Goal: Transaction & Acquisition: Purchase product/service

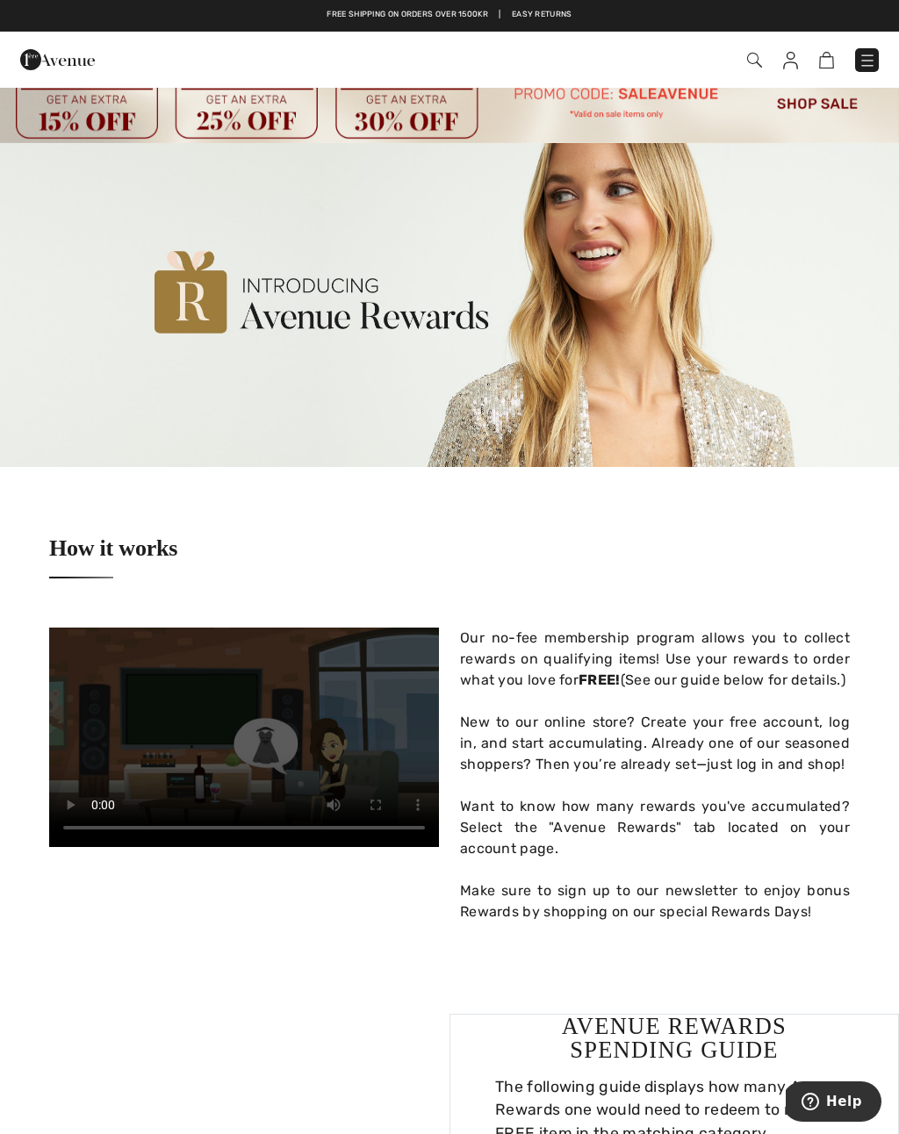
scroll to position [22, 0]
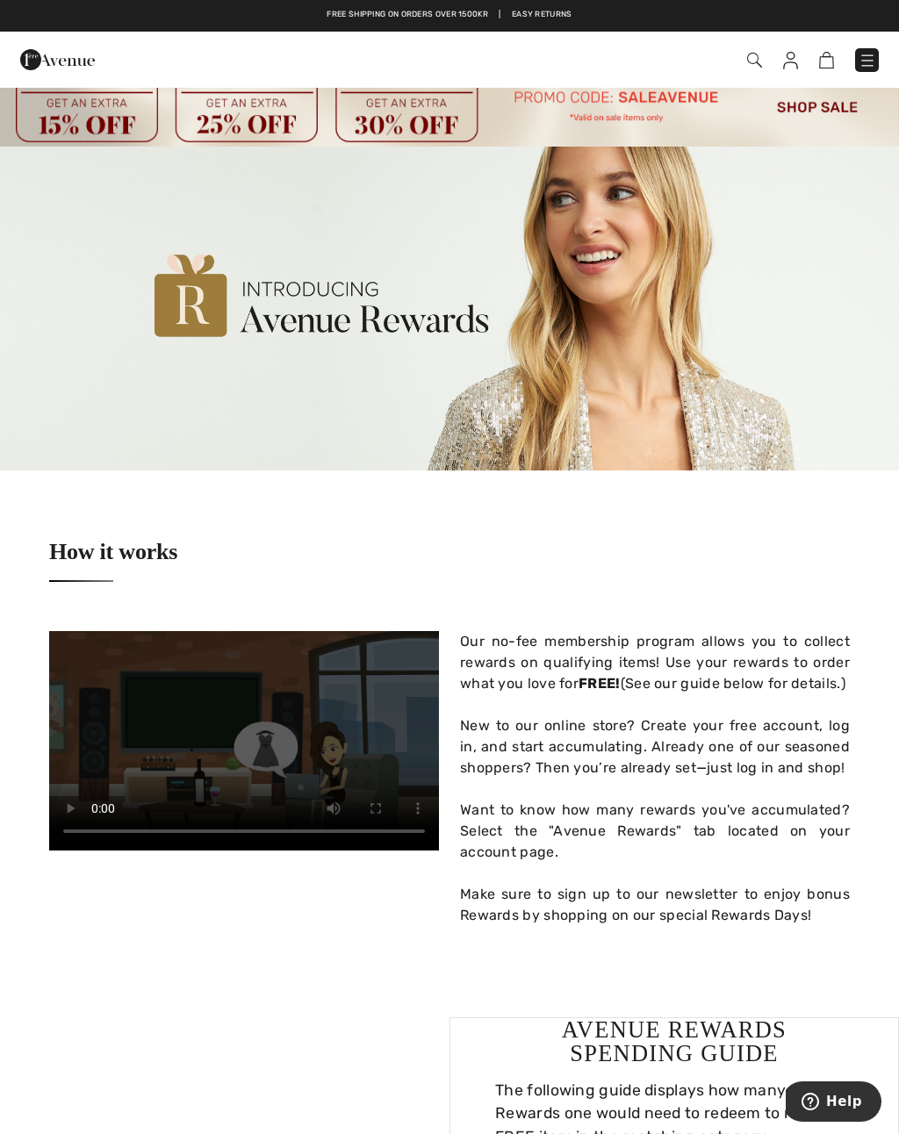
click at [763, 576] on div "How it works" at bounding box center [449, 551] width 801 height 161
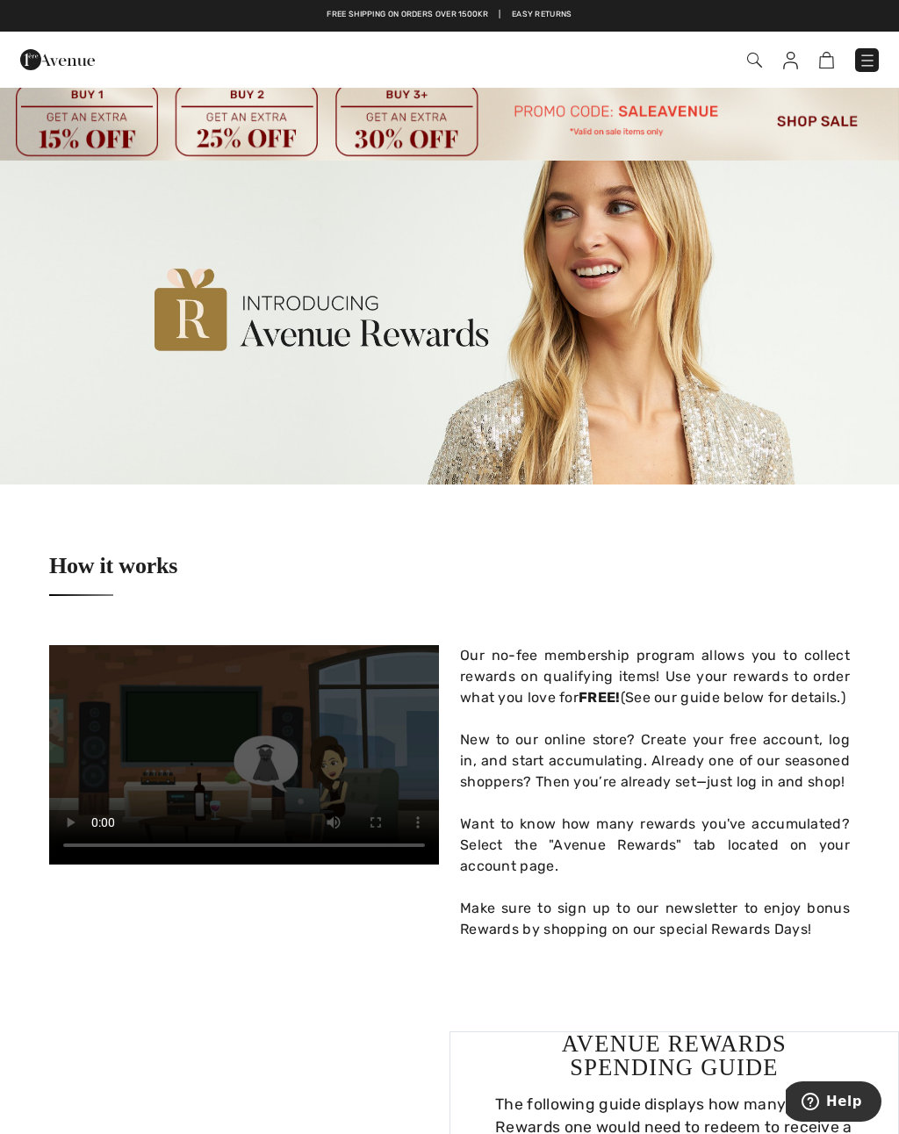
scroll to position [0, 0]
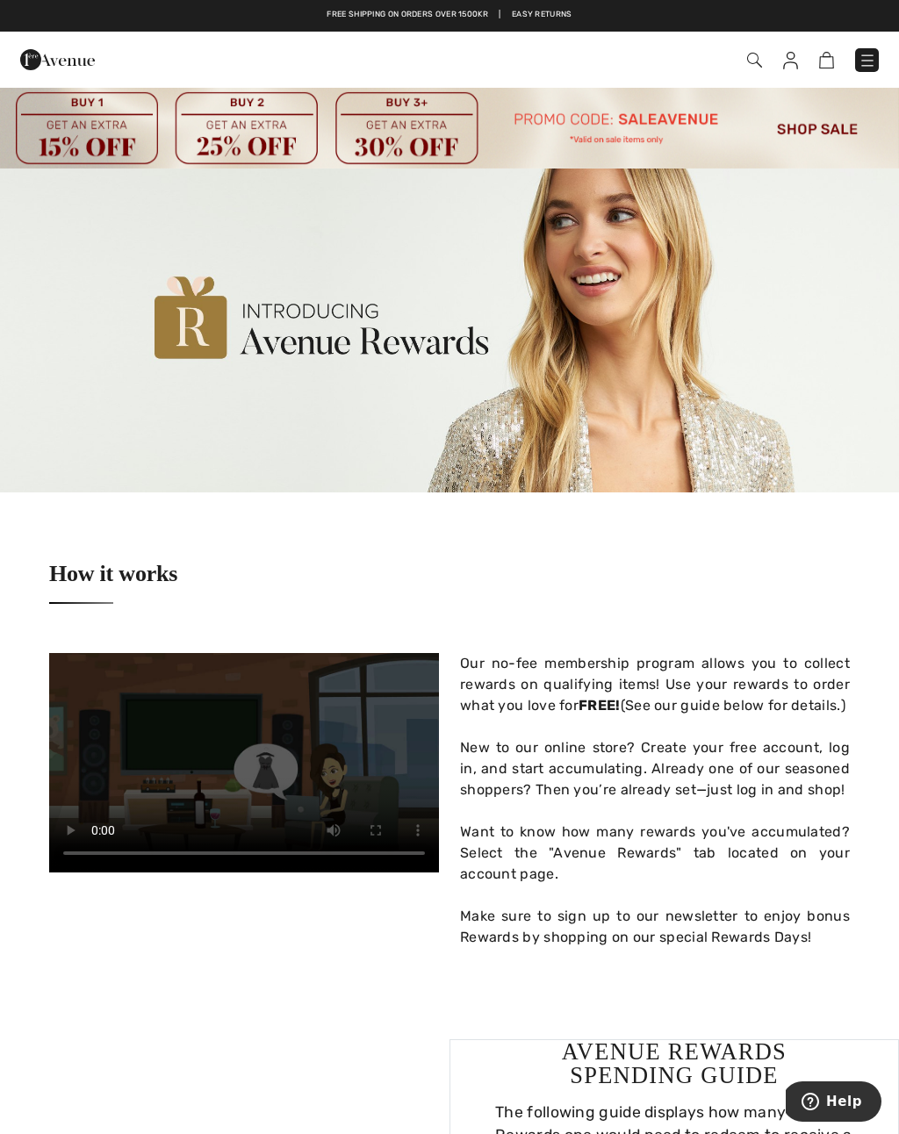
click at [861, 58] on img at bounding box center [867, 61] width 18 height 18
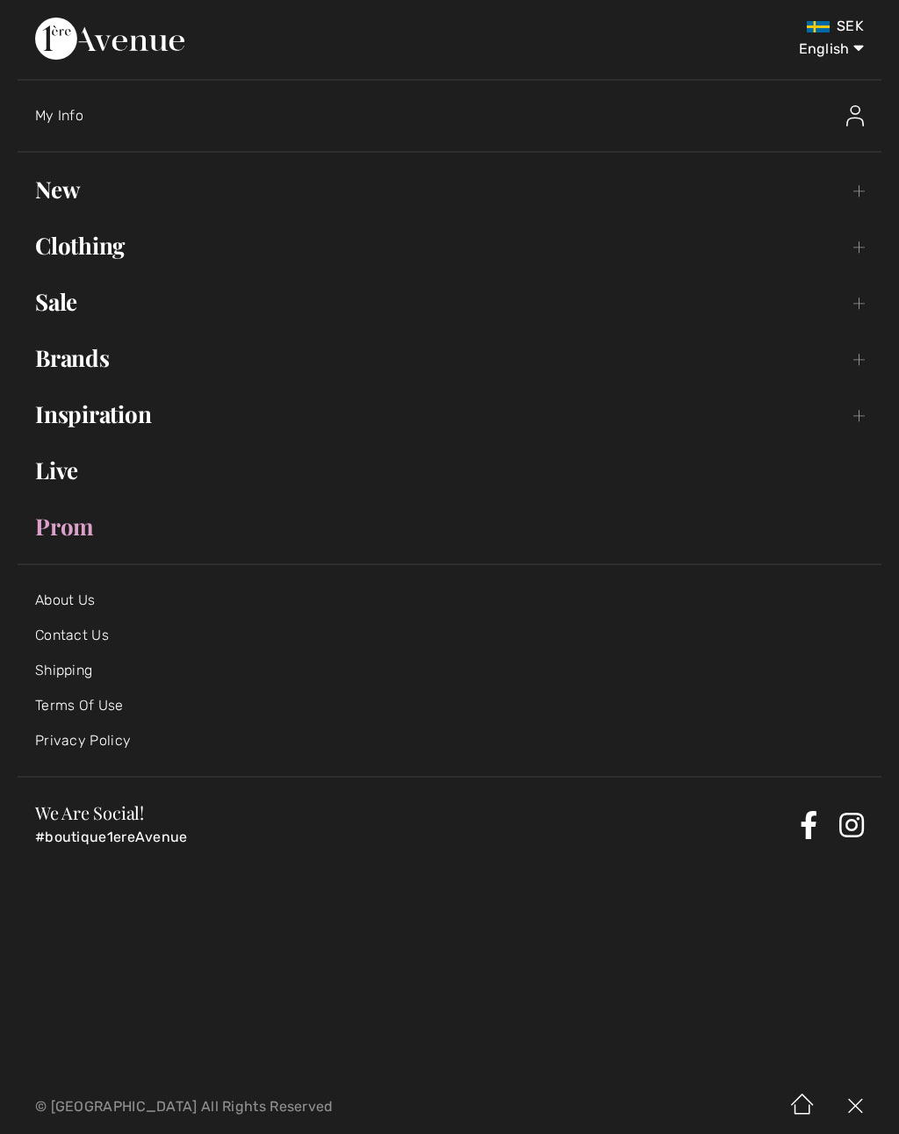
click at [90, 249] on link "Clothing Toggle submenu" at bounding box center [450, 245] width 864 height 39
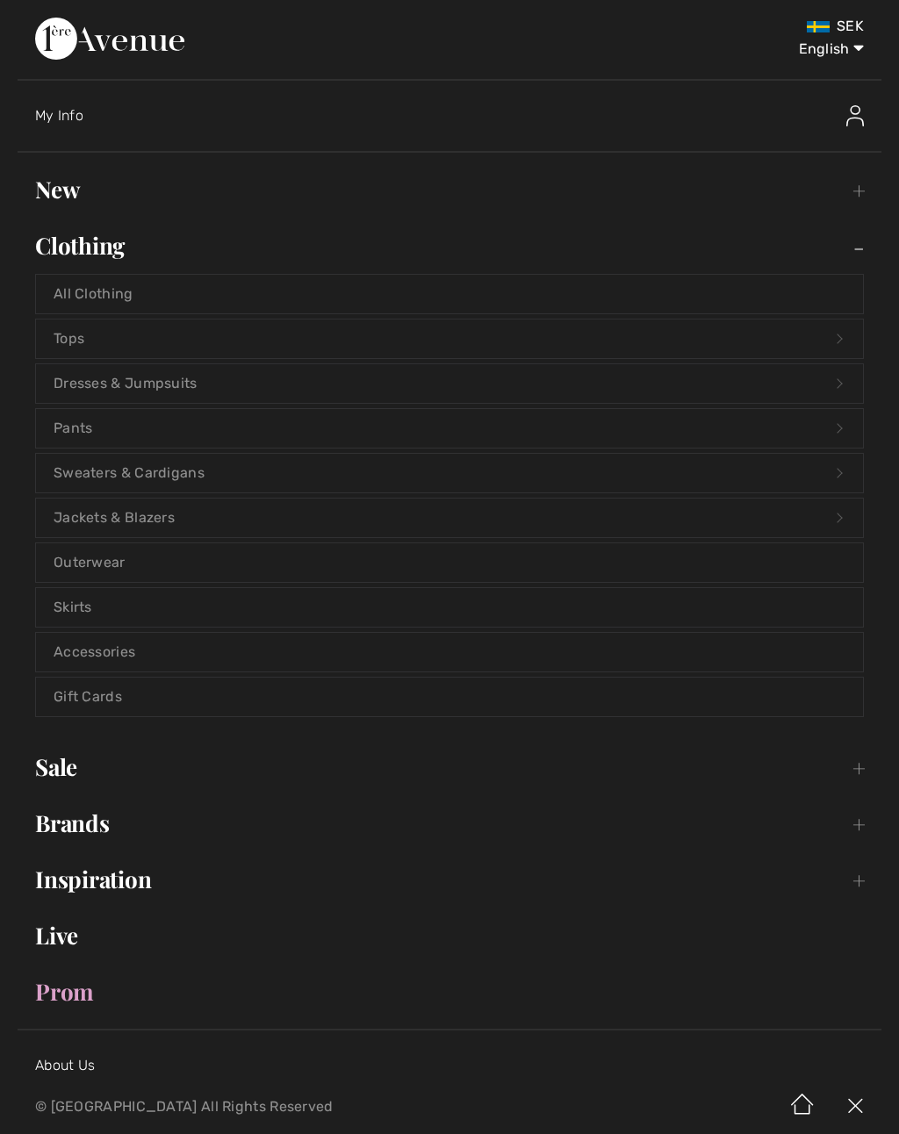
click at [90, 342] on link "Tops Open submenu" at bounding box center [449, 339] width 827 height 39
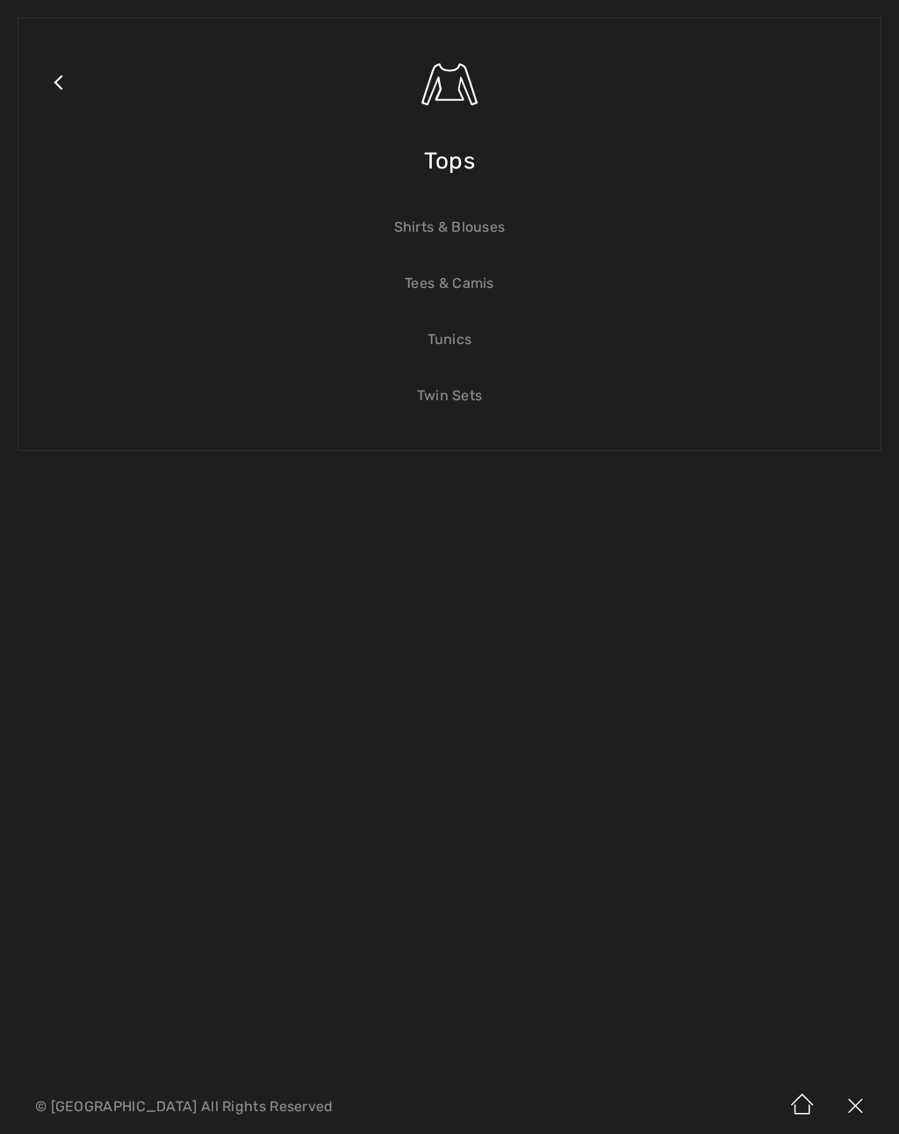
click at [481, 233] on link "Shirts & Blouses" at bounding box center [449, 227] width 827 height 39
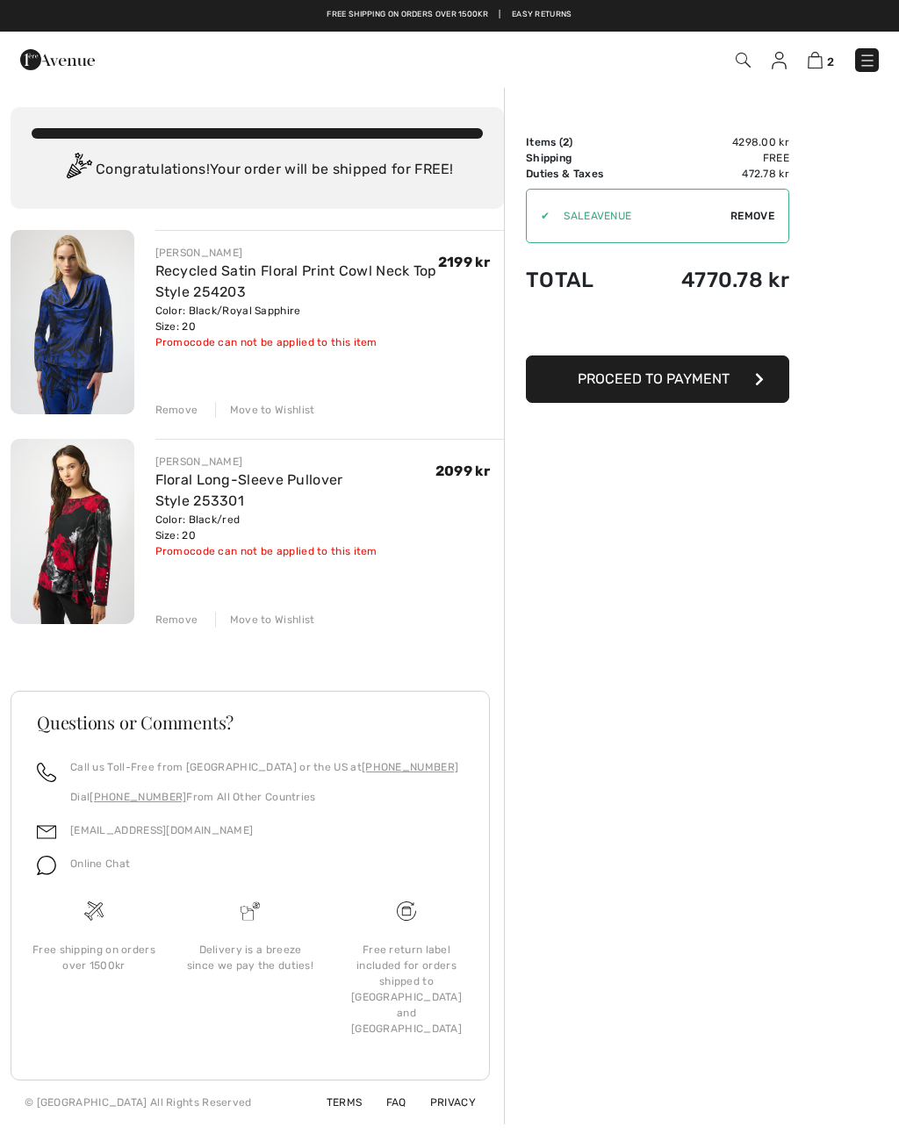
click at [302, 416] on div "Move to Wishlist" at bounding box center [265, 410] width 100 height 16
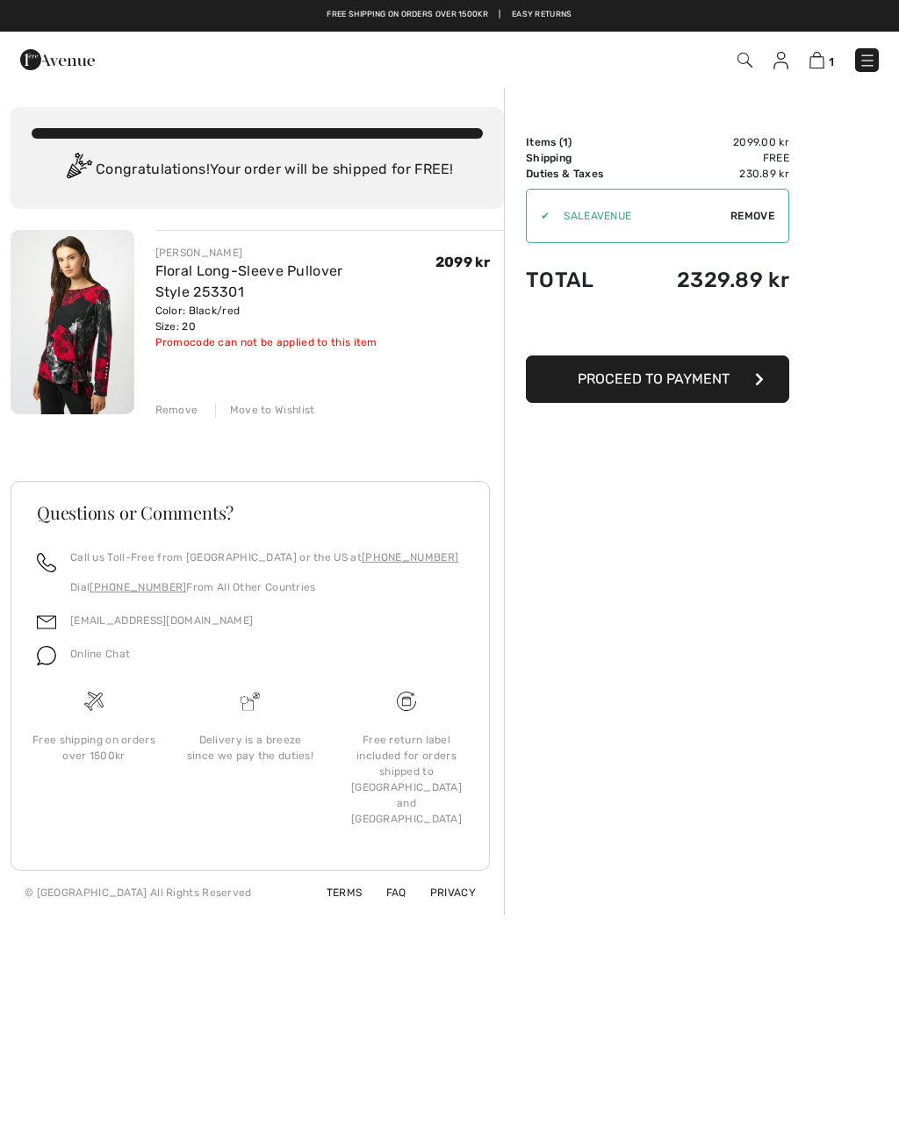
click at [277, 415] on div "Move to Wishlist" at bounding box center [265, 410] width 100 height 16
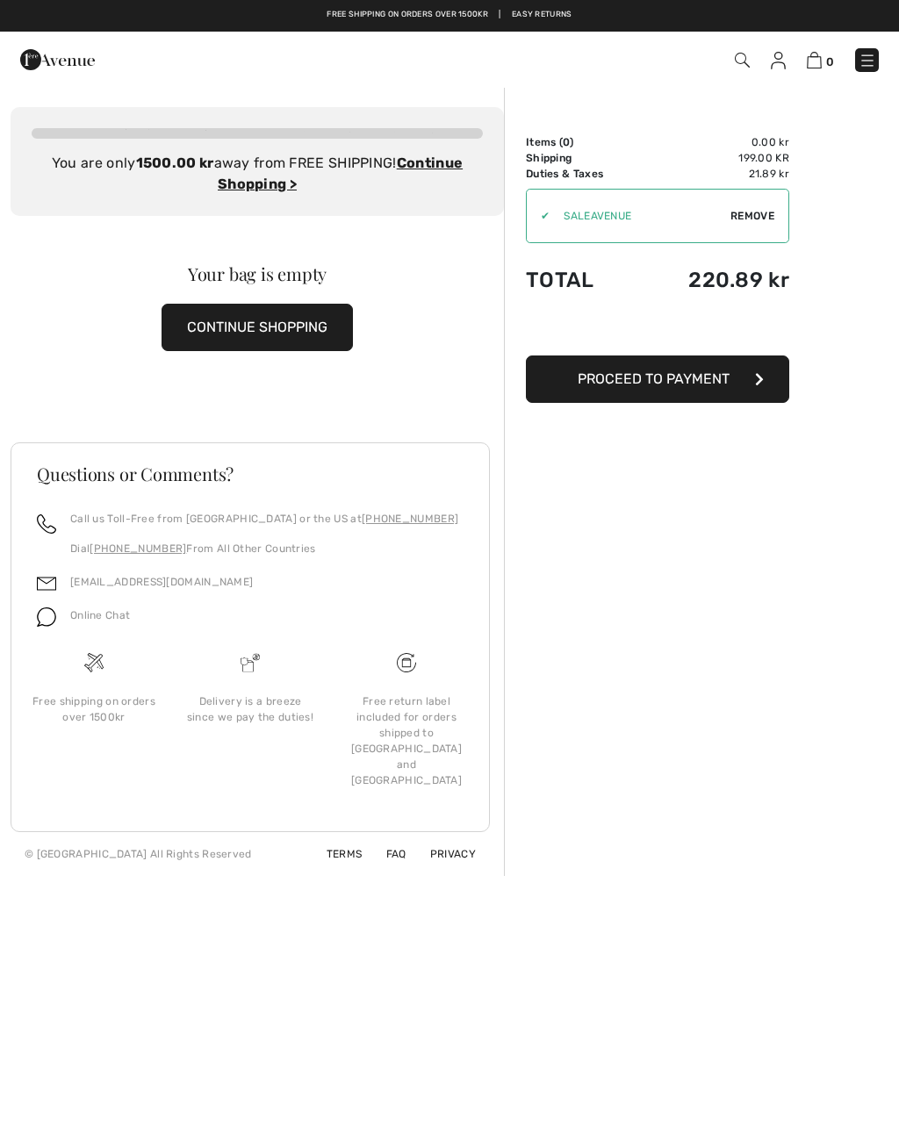
click at [784, 52] on img at bounding box center [778, 61] width 15 height 18
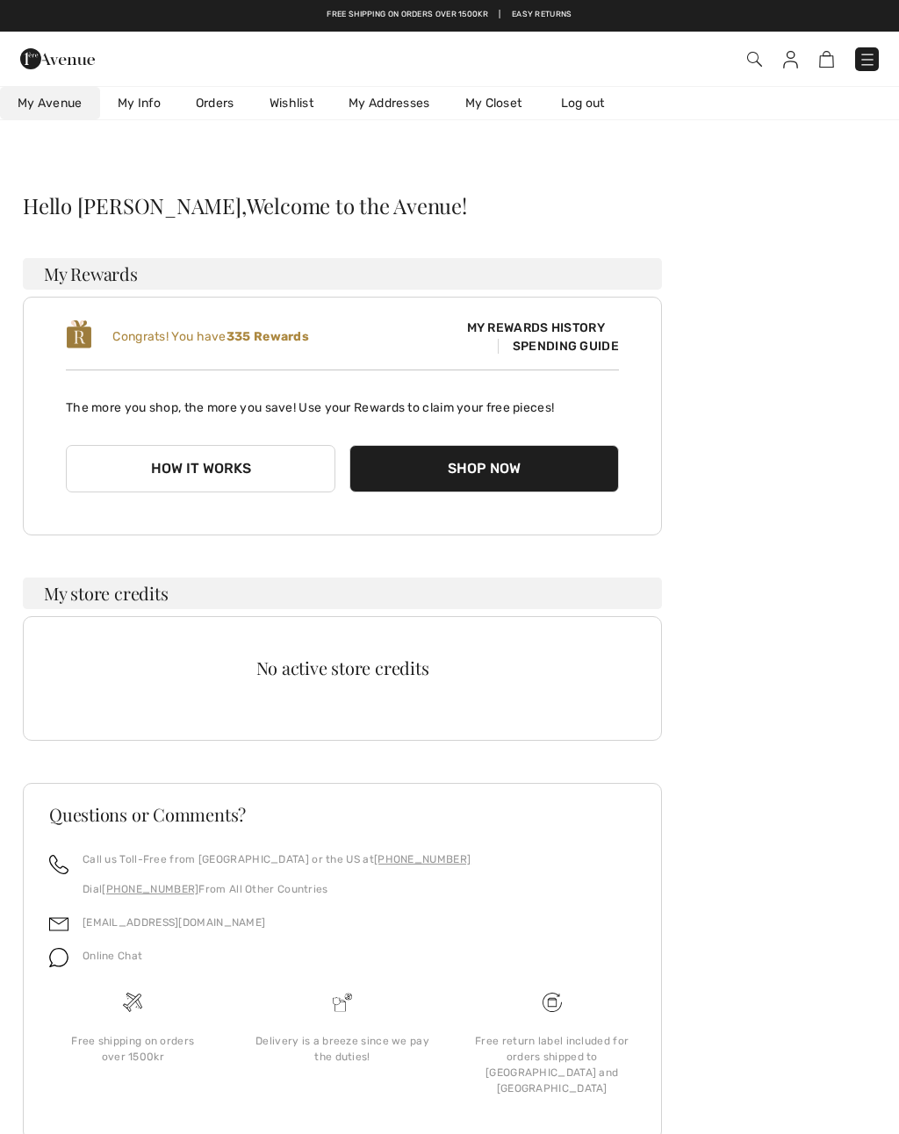
click at [303, 115] on link "Wishlist" at bounding box center [291, 103] width 79 height 32
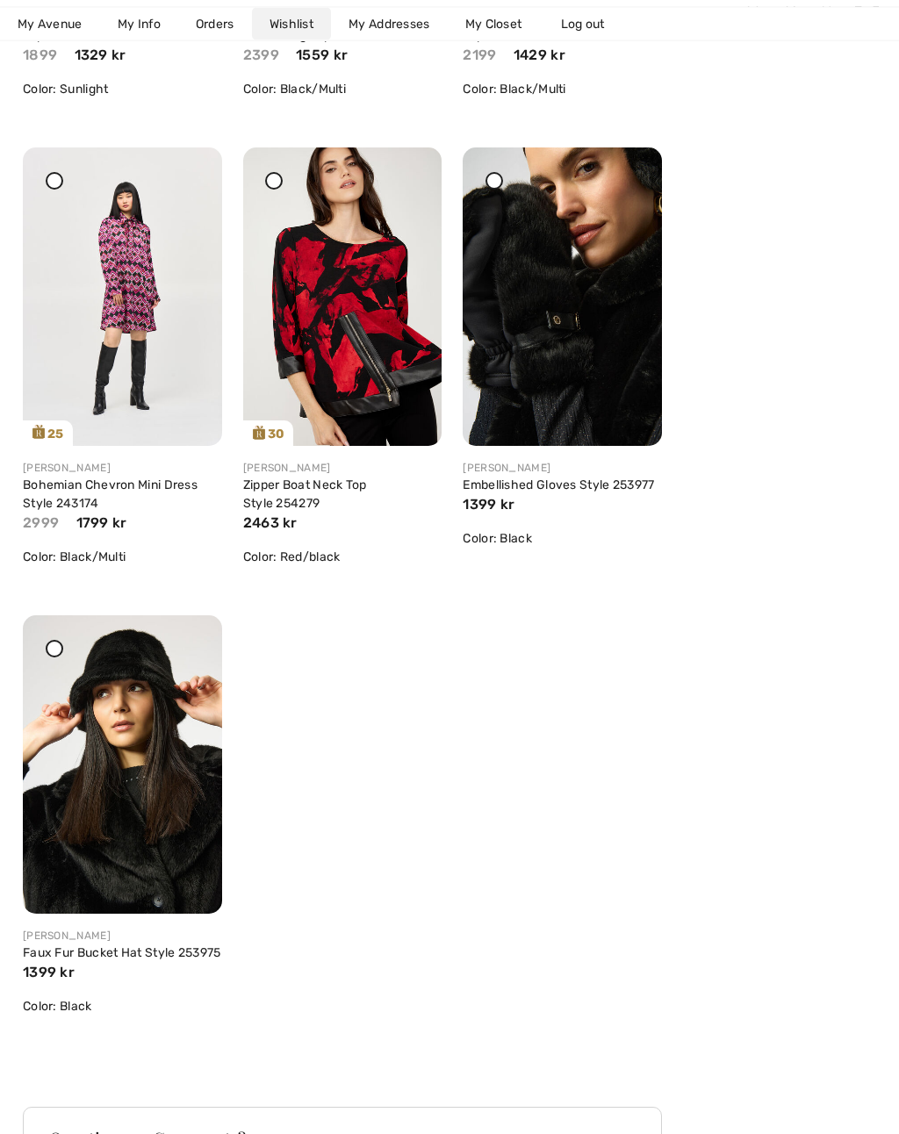
scroll to position [1140, 0]
click at [151, 774] on img at bounding box center [122, 764] width 199 height 298
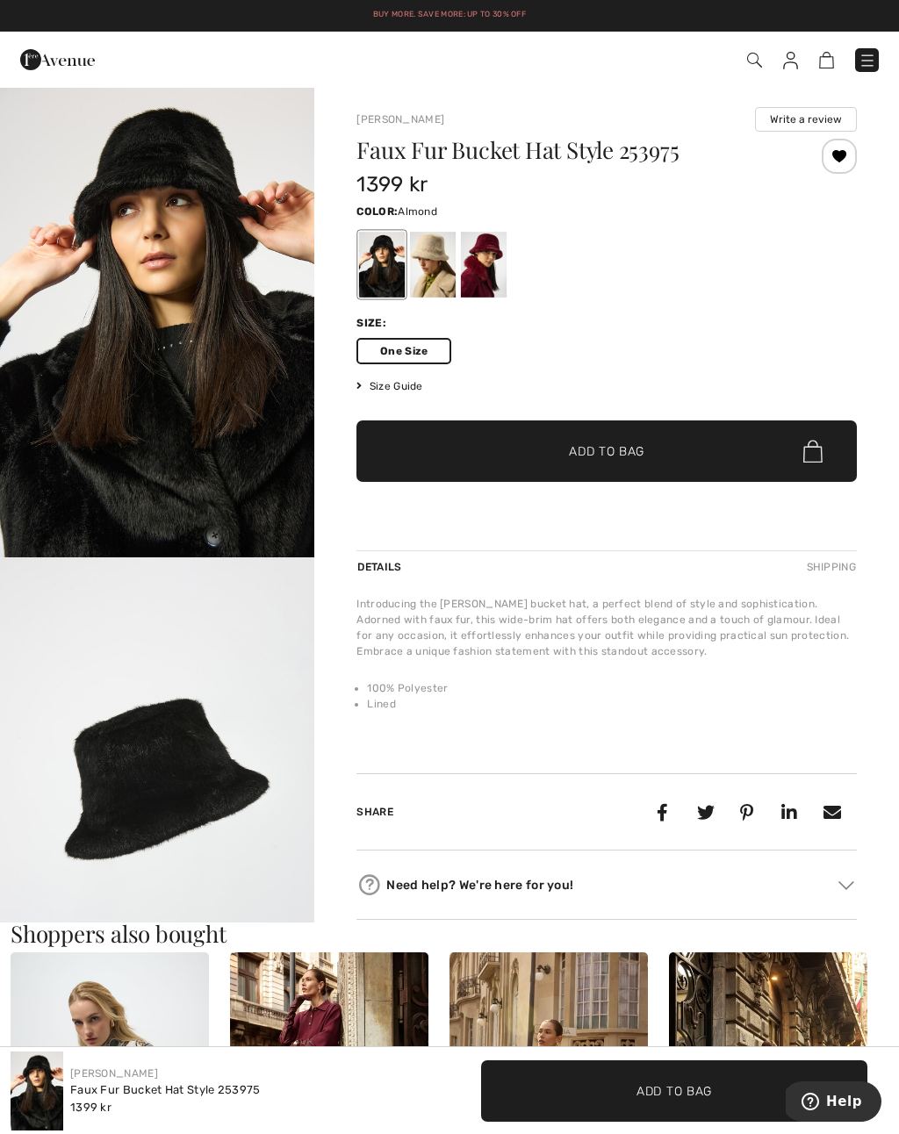
click at [426, 266] on div at bounding box center [433, 265] width 46 height 66
click at [428, 262] on div at bounding box center [433, 265] width 46 height 66
click at [492, 269] on div at bounding box center [484, 265] width 46 height 66
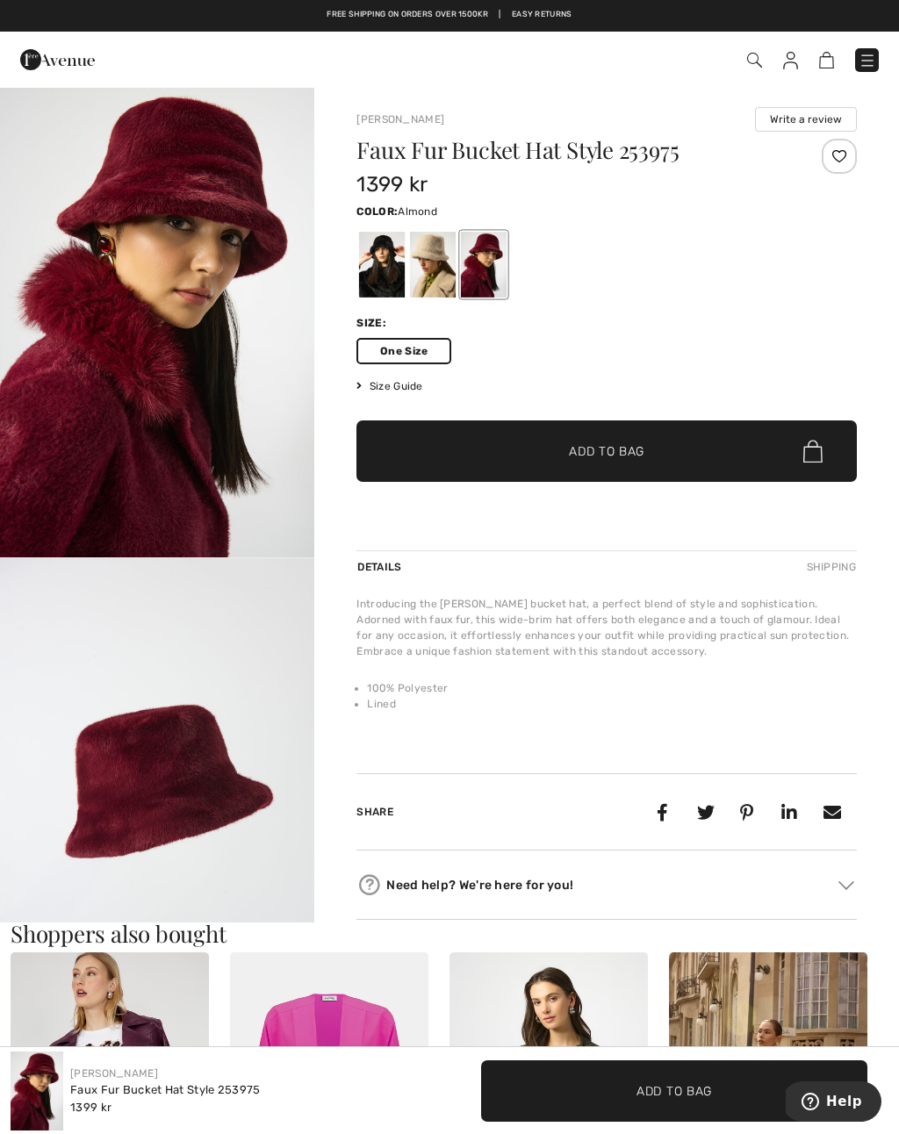
click at [427, 255] on div at bounding box center [433, 265] width 46 height 66
click at [375, 251] on div at bounding box center [382, 265] width 46 height 66
